Goal: Transaction & Acquisition: Purchase product/service

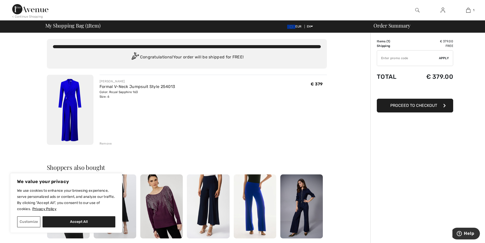
type input "NEW15"
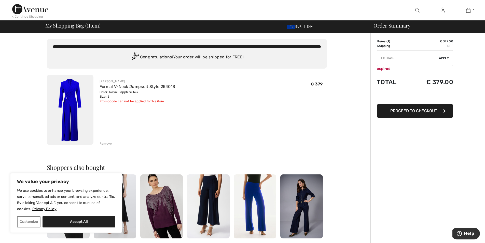
type input "FREEXPRESS"
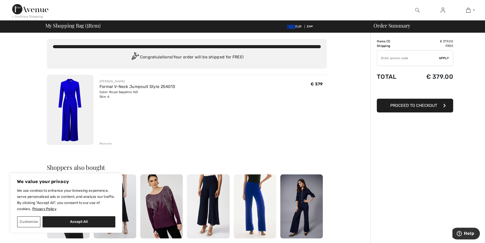
type input "NEW10"
type input "FLASH15"
type input "SURPRISE"
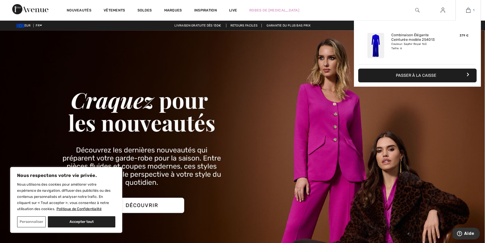
click at [467, 11] on img at bounding box center [469, 10] width 4 height 6
click at [418, 76] on button "Passer à la caisse" at bounding box center [418, 76] width 118 height 14
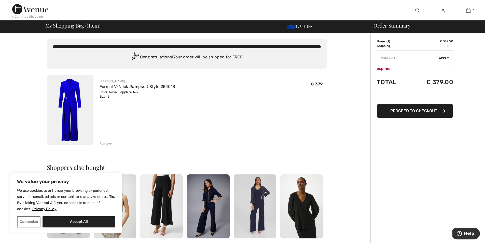
type input "MAMA"
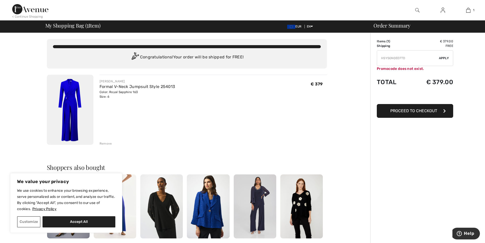
type input "FREEDENIMBAG"
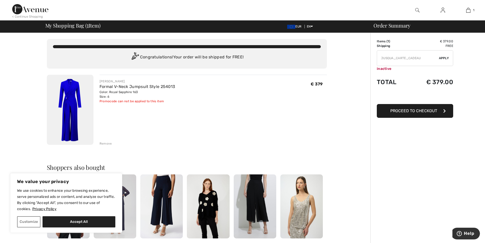
type input "JUSQUACARTECADEAU"
click at [414, 114] on button "Proceed to Checkout" at bounding box center [415, 111] width 76 height 14
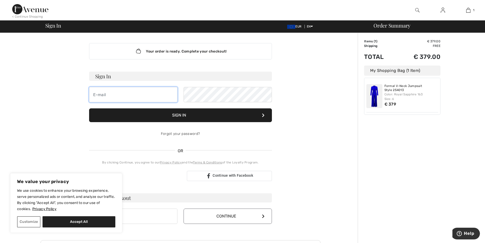
click at [136, 94] on input "email" at bounding box center [133, 94] width 88 height 15
type input "[EMAIL_ADDRESS][DOMAIN_NAME]"
click at [201, 111] on button "Sign In" at bounding box center [180, 115] width 183 height 14
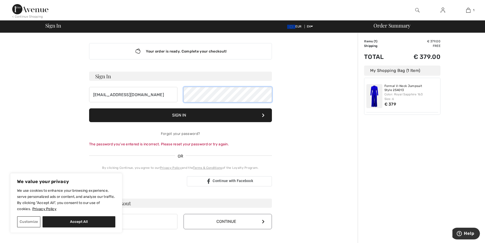
click at [118, 104] on form "Sign In suzy_vdb@hotmail.com Sign In Forgot your password? The password you’ve …" at bounding box center [180, 109] width 183 height 75
click at [143, 114] on button "Sign In" at bounding box center [180, 115] width 183 height 14
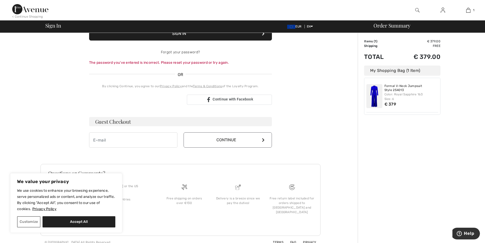
scroll to position [83, 0]
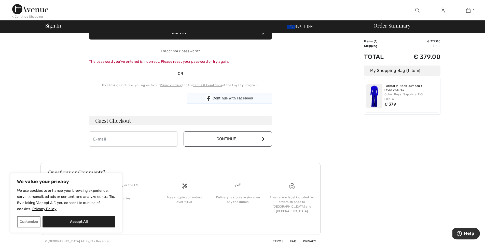
click at [209, 99] on icon at bounding box center [209, 98] width 6 height 6
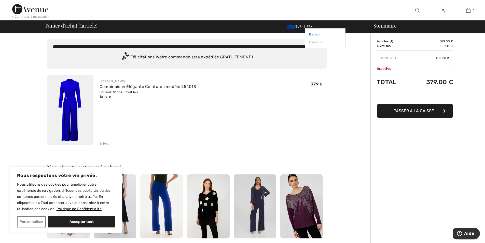
click at [312, 35] on link "English" at bounding box center [325, 35] width 32 height 8
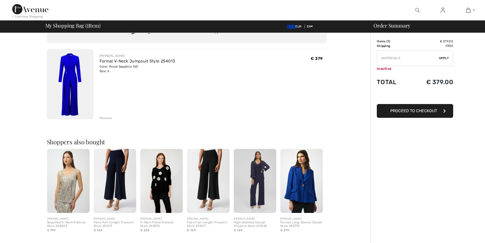
scroll to position [25, 0]
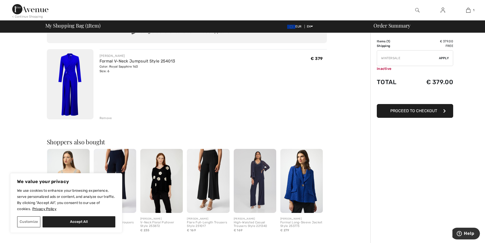
click at [415, 113] on span "Proceed to Checkout" at bounding box center [414, 110] width 47 height 5
click at [418, 112] on span "Proceed to Checkout" at bounding box center [414, 110] width 47 height 5
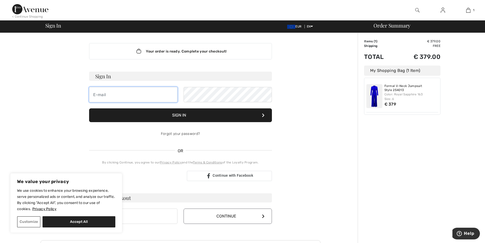
click at [161, 96] on input "email" at bounding box center [133, 94] width 88 height 15
type input "suzy_vdb@hotmail.com"
click at [199, 114] on button "Sign In" at bounding box center [180, 115] width 183 height 14
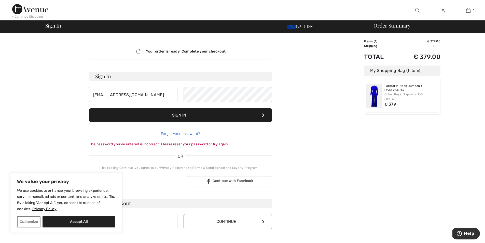
click at [185, 133] on link "Forgot your password?" at bounding box center [180, 133] width 39 height 4
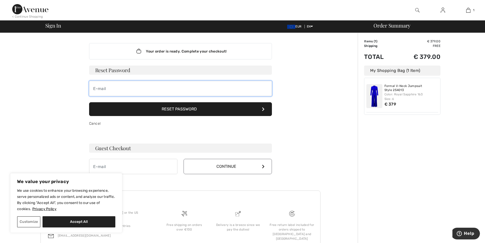
click at [118, 88] on input "email" at bounding box center [180, 88] width 183 height 15
click at [177, 105] on button "Reset Password" at bounding box center [180, 109] width 183 height 14
click at [49, 105] on div "Your order is ready. Complete your checkout! Sign In suzy_vdb@hotmail.com Sign …" at bounding box center [181, 154] width 280 height 242
drag, startPoint x: 268, startPoint y: 108, endPoint x: 297, endPoint y: 71, distance: 47.3
click at [297, 71] on div "Your order is ready. Complete your checkout! Sign In suzy_vdb@hotmail.com Sign …" at bounding box center [181, 154] width 280 height 242
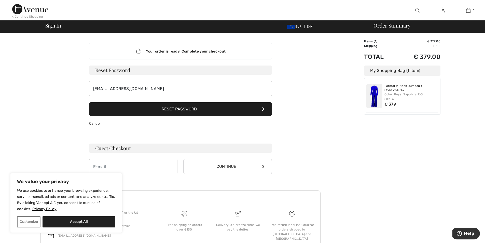
click at [297, 71] on div "Your order is ready. Complete your checkout! Sign In suzy_vdb@hotmail.com Sign …" at bounding box center [181, 154] width 280 height 242
click at [161, 83] on input "suzy_vdb@hotmail.com" at bounding box center [180, 88] width 183 height 15
click at [89, 102] on button "Reset Password" at bounding box center [180, 109] width 183 height 14
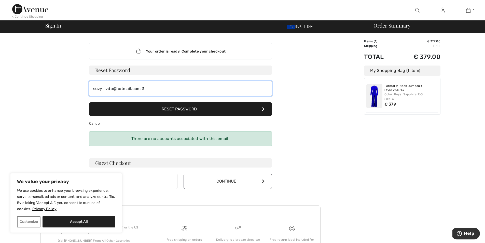
type input "suzy_vdb@hotmail.com."
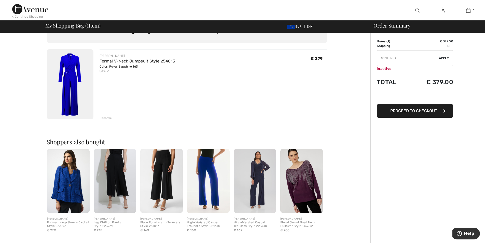
scroll to position [25, 0]
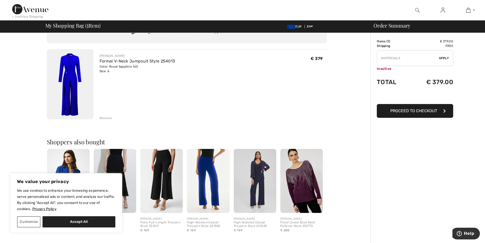
click at [427, 115] on button "Proceed to Checkout" at bounding box center [415, 111] width 76 height 14
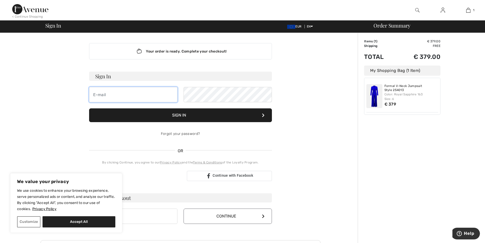
click at [118, 94] on input "email" at bounding box center [133, 94] width 88 height 15
click at [89, 108] on button "Sign In" at bounding box center [180, 115] width 183 height 14
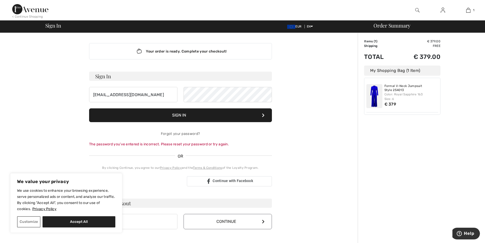
click at [201, 114] on button "Sign In" at bounding box center [180, 115] width 183 height 14
click at [227, 118] on button "Sign In" at bounding box center [180, 115] width 183 height 14
click at [247, 114] on button "Sign In" at bounding box center [180, 115] width 183 height 14
click at [255, 116] on button "Sign In" at bounding box center [180, 115] width 183 height 14
click at [136, 98] on input "[EMAIL_ADDRESS][DOMAIN_NAME]" at bounding box center [133, 94] width 88 height 15
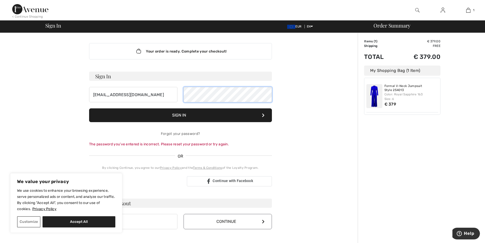
click at [103, 102] on div "[EMAIL_ADDRESS][DOMAIN_NAME]" at bounding box center [180, 94] width 183 height 15
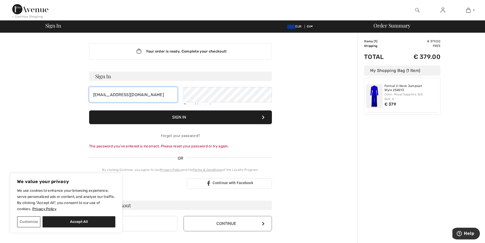
click at [156, 96] on input "[EMAIL_ADDRESS][DOMAIN_NAME]" at bounding box center [133, 94] width 88 height 15
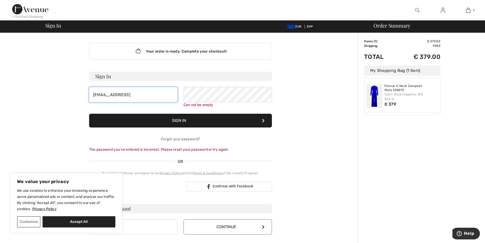
type input "[EMAIL_ADDRESS][DOMAIN_NAME]"
click at [222, 86] on form "Sign In suzy_vdb@hotmail.com Can not be empty Sign In Forgot your password? The…" at bounding box center [180, 112] width 183 height 81
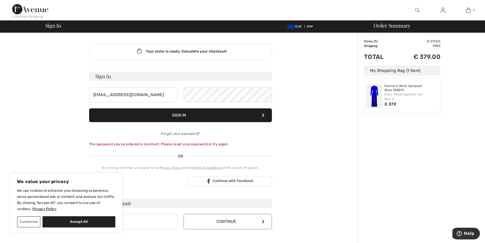
click at [213, 121] on button "Sign In" at bounding box center [180, 115] width 183 height 14
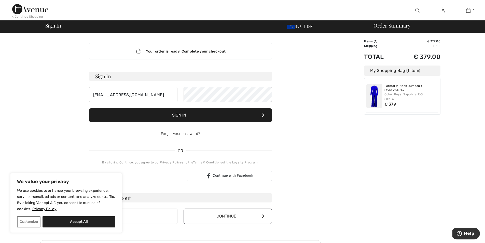
click at [189, 115] on button "Sign In" at bounding box center [180, 115] width 183 height 14
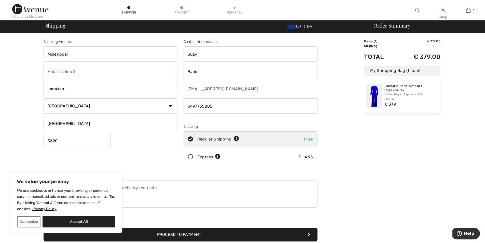
click at [102, 55] on input "Molenpoel" at bounding box center [111, 53] width 134 height 15
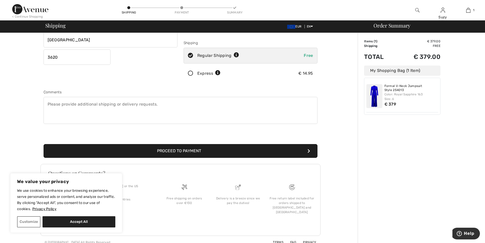
scroll to position [85, 0]
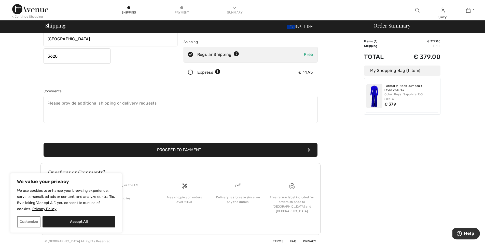
type input "Molenpoel 20"
click at [187, 148] on button "Proceed to Payment" at bounding box center [181, 150] width 274 height 14
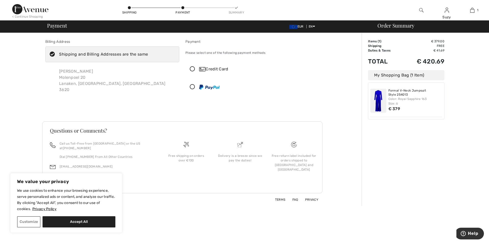
click at [406, 125] on div "Order Summary Details Items ( 1 ) € 379.00 Promo code € 0.00 Shipping Free Tax1…" at bounding box center [425, 119] width 127 height 173
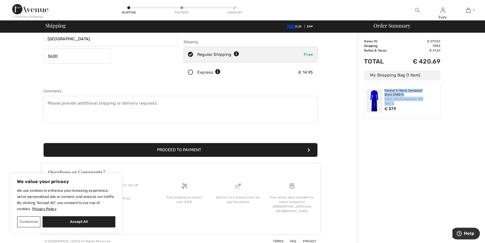
drag, startPoint x: 404, startPoint y: 102, endPoint x: 383, endPoint y: 91, distance: 23.7
click at [383, 91] on div "Formal V-Neck Jumpsuit Style 254013 Color: Royal Sapphire 163 Size: 6 € 379" at bounding box center [403, 101] width 72 height 32
copy div "Formal V-Neck Jumpsuit Style 254013 Color: Royal Sapphire 163 Size: 6"
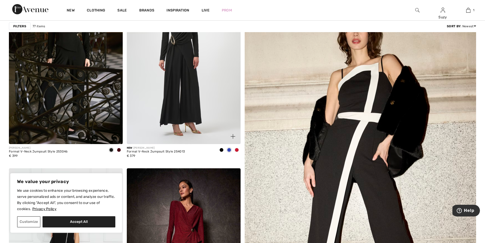
click at [162, 79] on img at bounding box center [184, 58] width 114 height 171
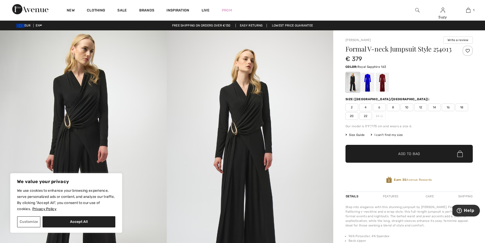
click at [366, 88] on div at bounding box center [367, 82] width 13 height 19
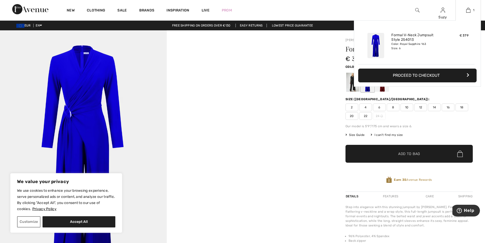
click at [420, 78] on button "Proceed to Checkout" at bounding box center [418, 76] width 118 height 14
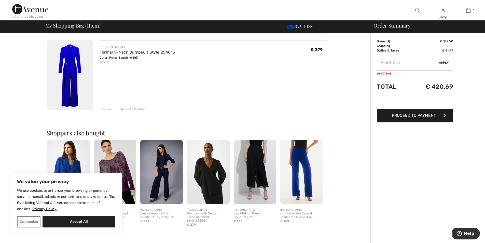
scroll to position [25, 0]
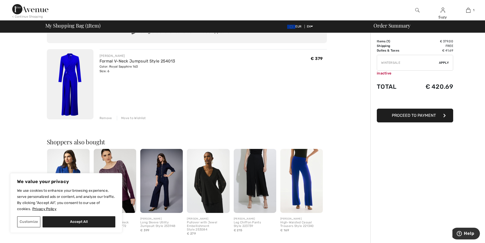
click at [73, 71] on img at bounding box center [70, 84] width 47 height 70
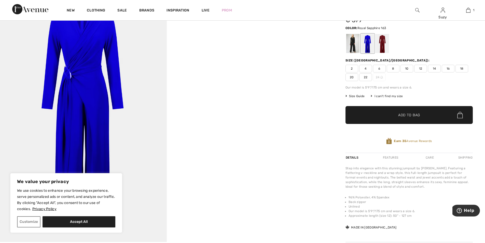
scroll to position [25, 0]
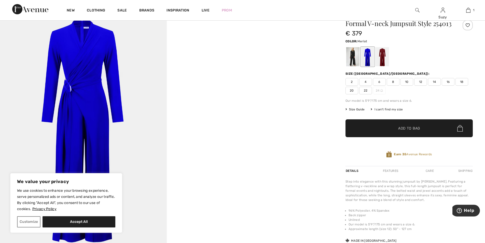
click at [385, 59] on div at bounding box center [382, 56] width 13 height 19
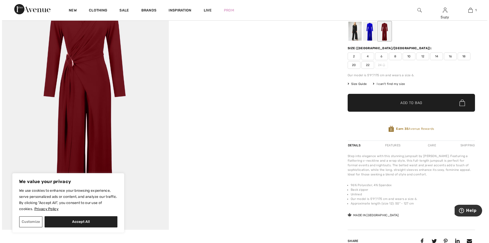
scroll to position [0, 0]
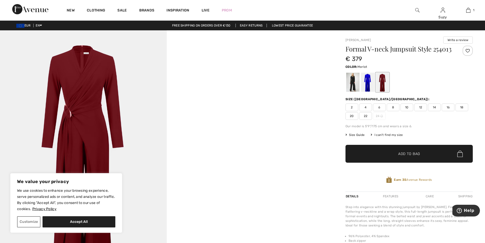
click at [417, 10] on img at bounding box center [418, 10] width 4 height 6
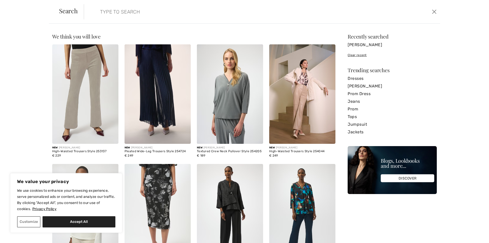
click at [148, 10] on input "search" at bounding box center [221, 11] width 251 height 15
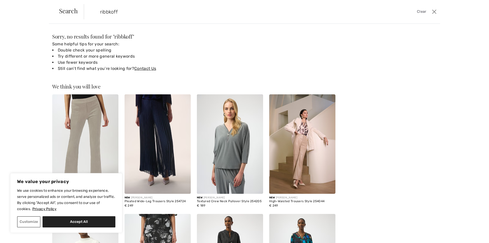
click at [110, 12] on input "ribbkoff" at bounding box center [221, 11] width 251 height 15
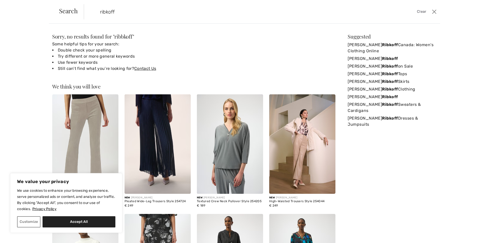
type input "ribkoff"
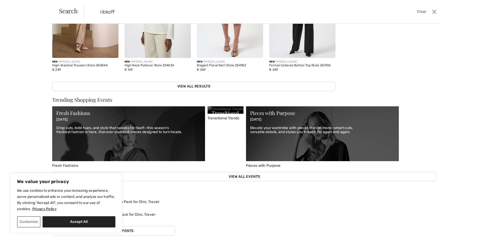
scroll to position [206, 0]
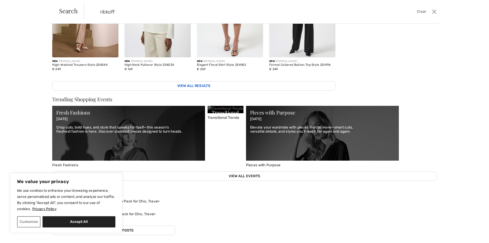
click at [184, 83] on link "View All Results" at bounding box center [193, 85] width 283 height 9
drag, startPoint x: 78, startPoint y: 220, endPoint x: 82, endPoint y: 218, distance: 4.2
click at [79, 220] on button "Accept All" at bounding box center [79, 221] width 73 height 11
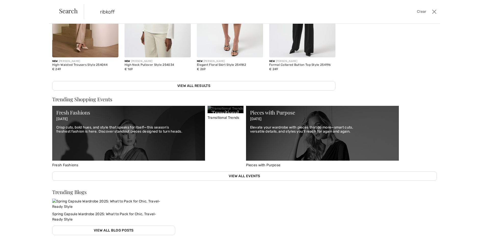
checkbox input "true"
click at [201, 86] on link "View All Results" at bounding box center [193, 85] width 283 height 9
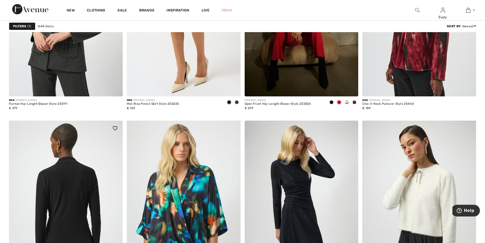
scroll to position [2803, 0]
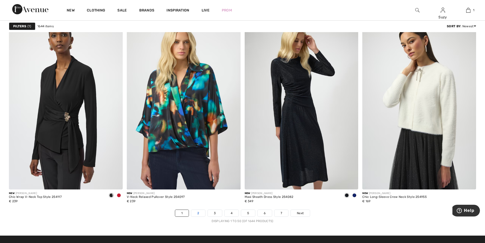
click at [202, 213] on link "2" at bounding box center [198, 213] width 14 height 7
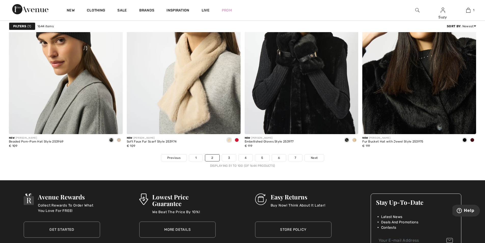
scroll to position [2880, 0]
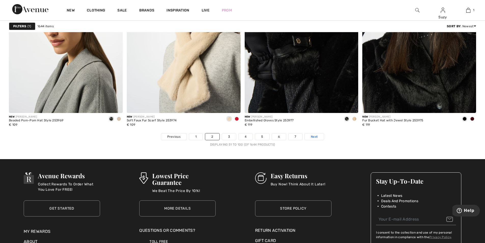
click at [315, 137] on span "Next" at bounding box center [314, 136] width 7 height 5
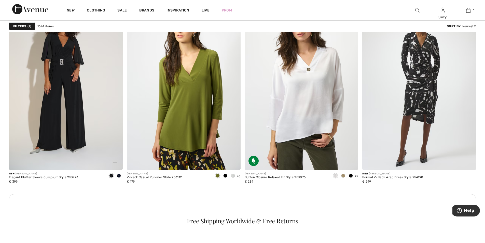
scroll to position [1325, 0]
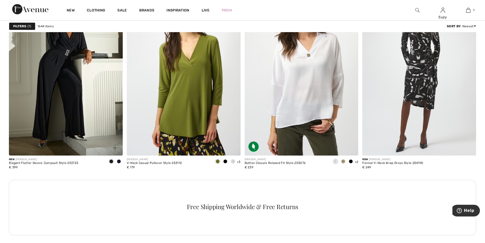
click at [118, 162] on span at bounding box center [119, 161] width 4 height 4
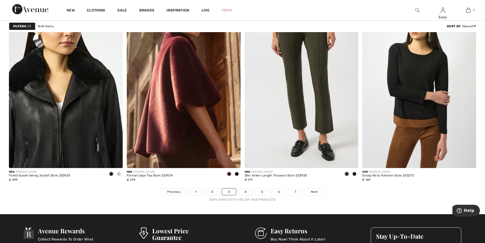
scroll to position [2880, 0]
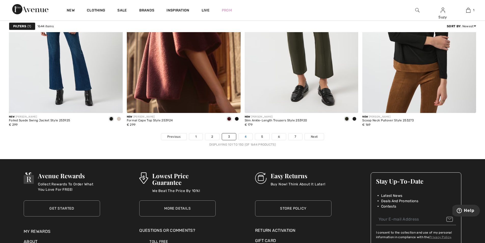
click at [252, 138] on link "4" at bounding box center [246, 136] width 14 height 7
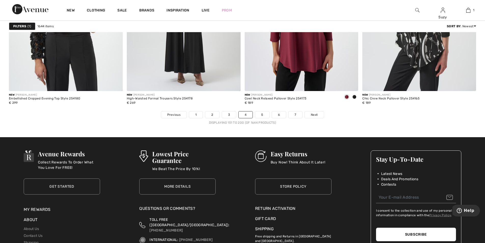
scroll to position [2931, 0]
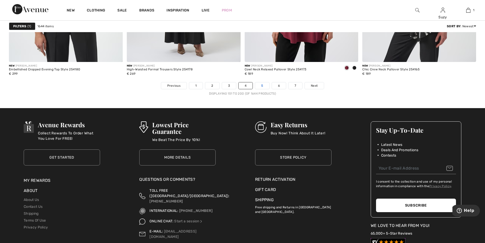
click at [267, 86] on link "5" at bounding box center [262, 85] width 14 height 7
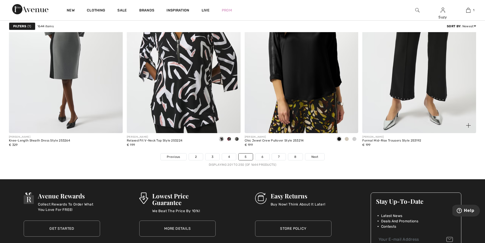
scroll to position [2880, 0]
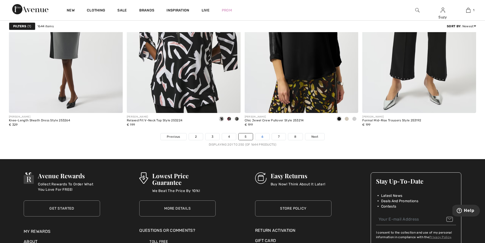
click at [268, 137] on link "6" at bounding box center [263, 136] width 14 height 7
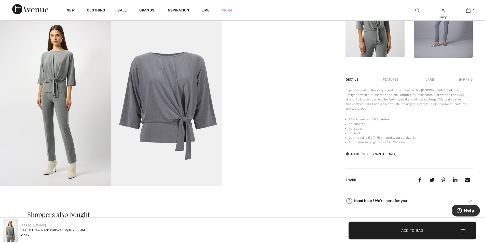
scroll to position [255, 0]
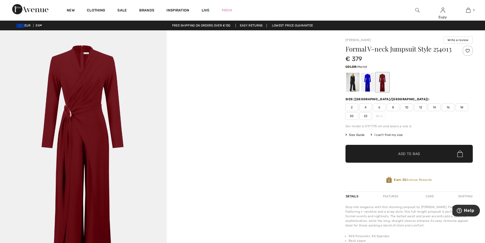
scroll to position [25, 0]
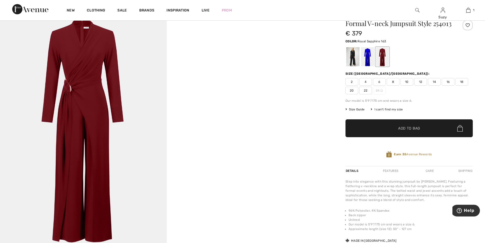
click at [367, 64] on div at bounding box center [367, 56] width 13 height 19
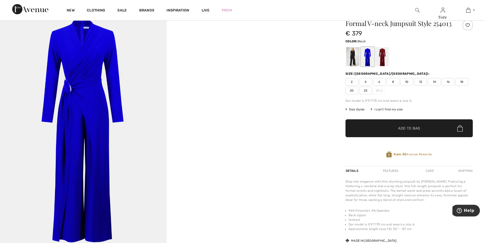
click at [352, 66] on div at bounding box center [353, 56] width 13 height 19
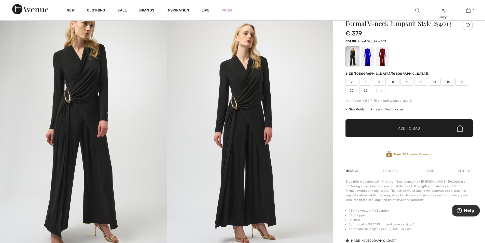
click at [368, 64] on div at bounding box center [367, 56] width 13 height 19
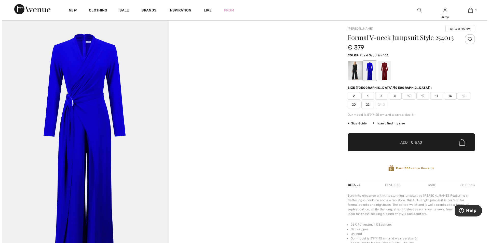
scroll to position [0, 0]
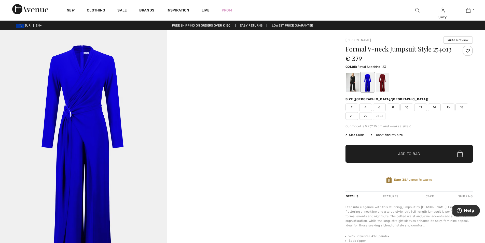
click at [68, 112] on img at bounding box center [83, 155] width 167 height 250
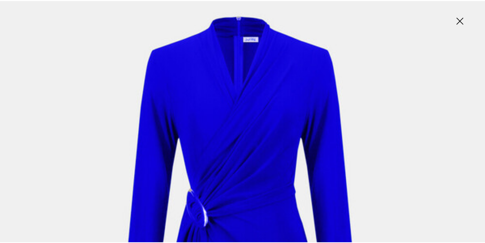
scroll to position [76, 0]
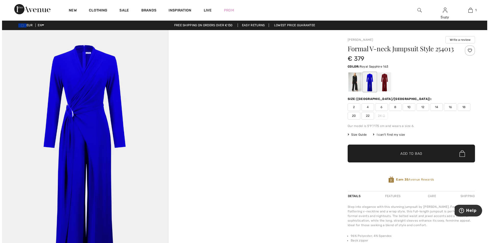
scroll to position [0, 0]
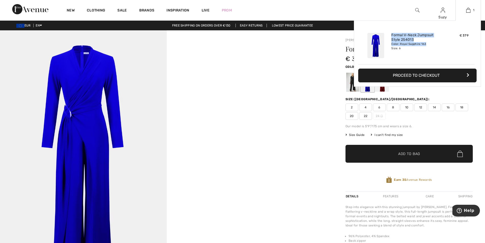
drag, startPoint x: 428, startPoint y: 43, endPoint x: 390, endPoint y: 38, distance: 38.0
click at [386, 38] on div "Added to Bag Joseph Ribkoff Formal V-neck Jumpsuit Style 254013 € 379 Color: Ro…" at bounding box center [417, 45] width 116 height 40
copy div "Joseph Ribkoff Formal V-neck Jumpsuit Style 254013 € 379 Color: Royal Sapphire …"
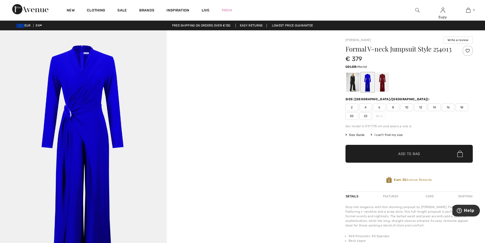
click at [381, 90] on div at bounding box center [382, 82] width 13 height 19
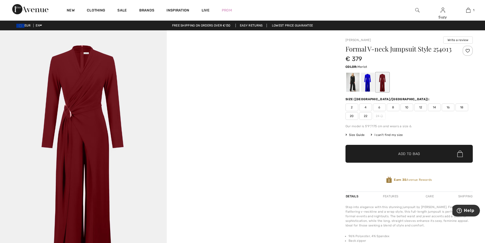
click at [71, 71] on img at bounding box center [83, 155] width 167 height 250
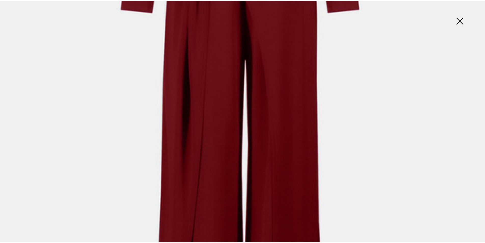
scroll to position [333, 0]
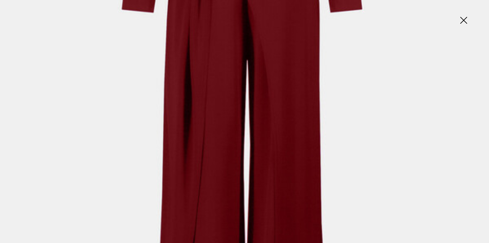
click at [465, 21] on img at bounding box center [463, 21] width 25 height 26
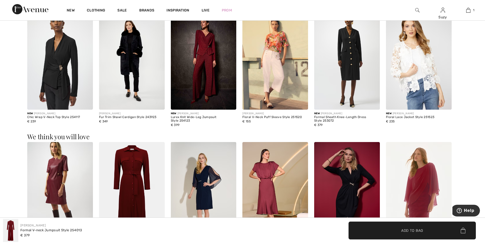
scroll to position [331, 0]
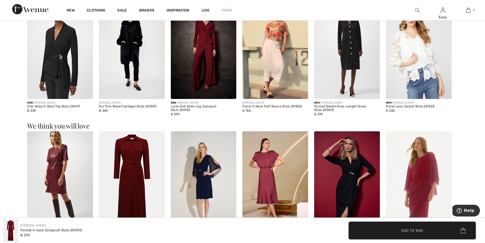
click at [213, 57] on img at bounding box center [204, 50] width 66 height 99
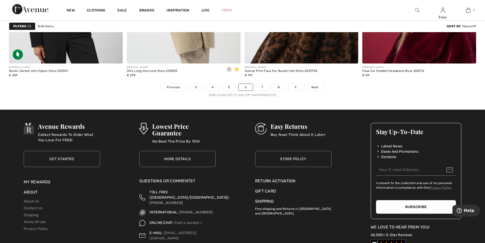
scroll to position [2931, 0]
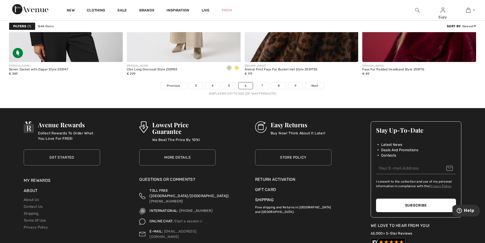
click at [267, 86] on link "7" at bounding box center [263, 85] width 14 height 7
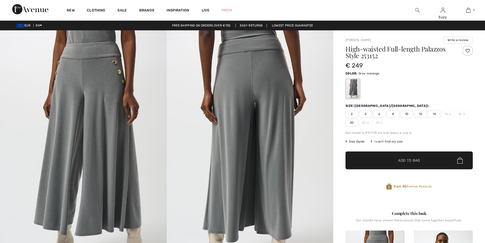
checkbox input "true"
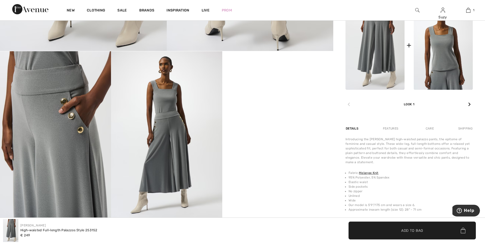
scroll to position [153, 0]
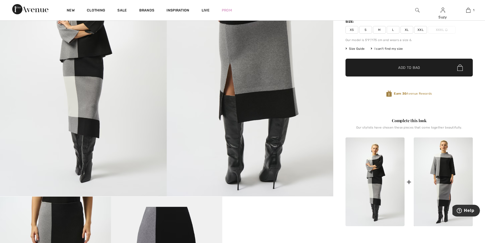
scroll to position [102, 0]
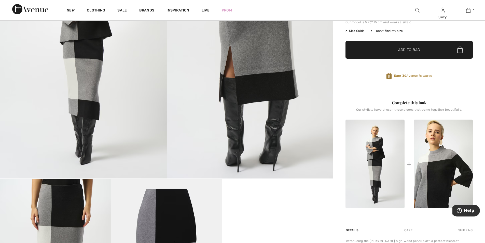
click at [438, 151] on img at bounding box center [443, 164] width 59 height 89
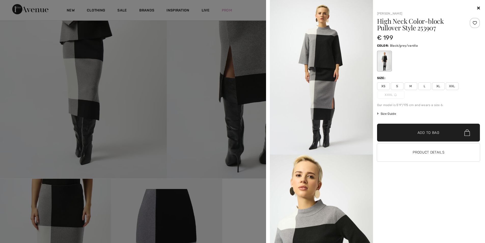
click at [479, 8] on icon at bounding box center [479, 8] width 3 height 4
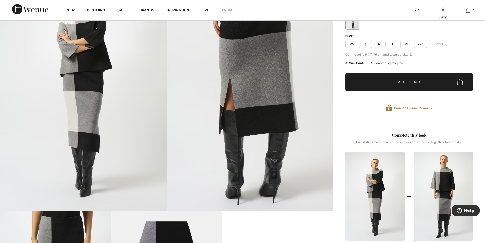
scroll to position [25, 0]
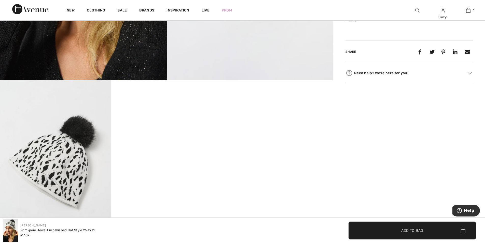
scroll to position [178, 0]
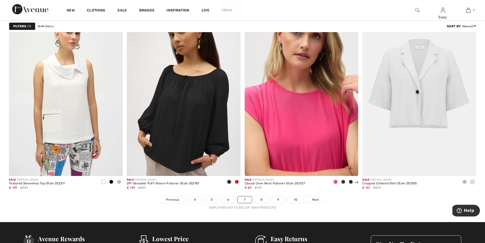
scroll to position [2905, 0]
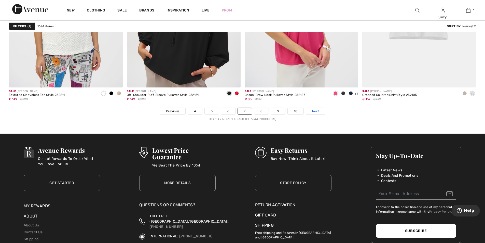
click at [316, 114] on link "Next" at bounding box center [315, 111] width 19 height 7
click at [317, 112] on span "Next" at bounding box center [315, 111] width 7 height 5
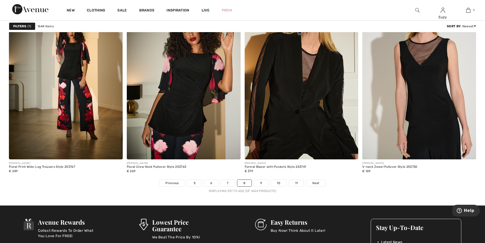
scroll to position [2800, 0]
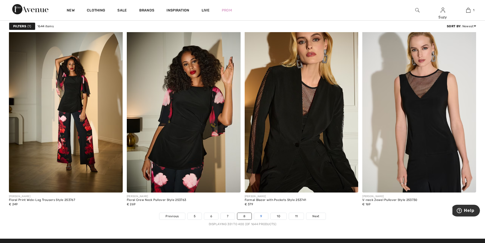
click at [262, 217] on link "9" at bounding box center [261, 216] width 14 height 7
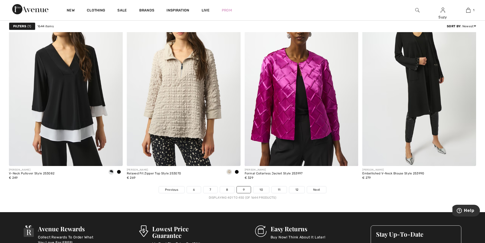
scroll to position [2829, 0]
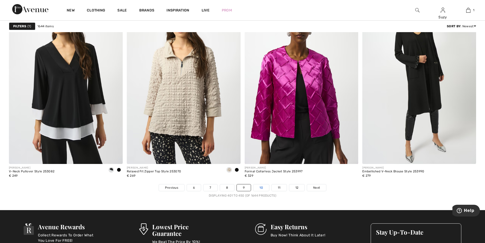
click at [257, 189] on link "10" at bounding box center [262, 187] width 16 height 7
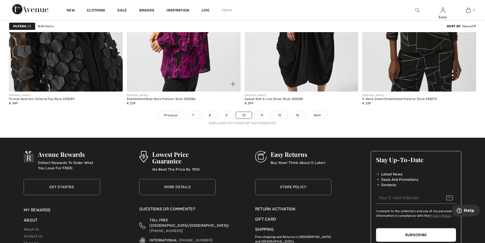
scroll to position [2905, 0]
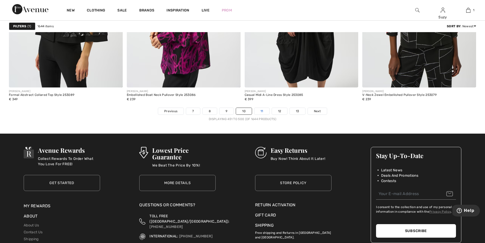
click at [264, 111] on link "11" at bounding box center [262, 111] width 15 height 7
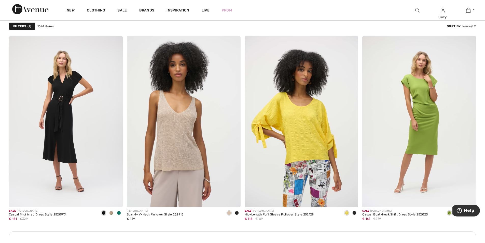
scroll to position [1274, 0]
click at [117, 211] on span at bounding box center [119, 212] width 4 height 4
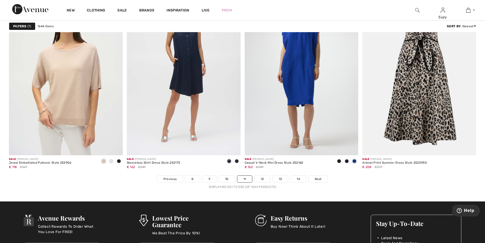
scroll to position [2931, 0]
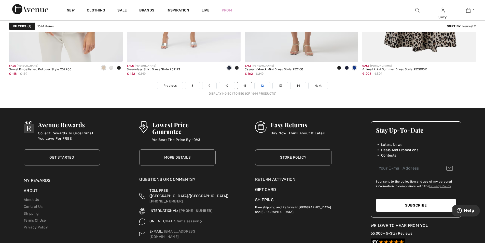
click at [258, 87] on link "12" at bounding box center [263, 85] width 16 height 7
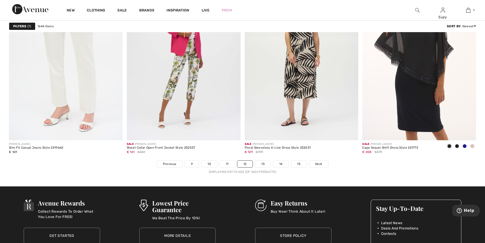
scroll to position [2931, 0]
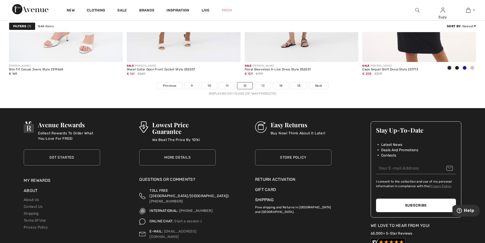
click at [268, 85] on link "13" at bounding box center [263, 85] width 16 height 7
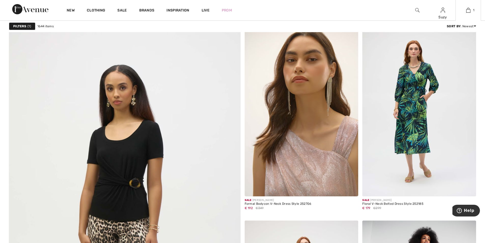
scroll to position [1554, 0]
